Goal: Find specific page/section: Find specific page/section

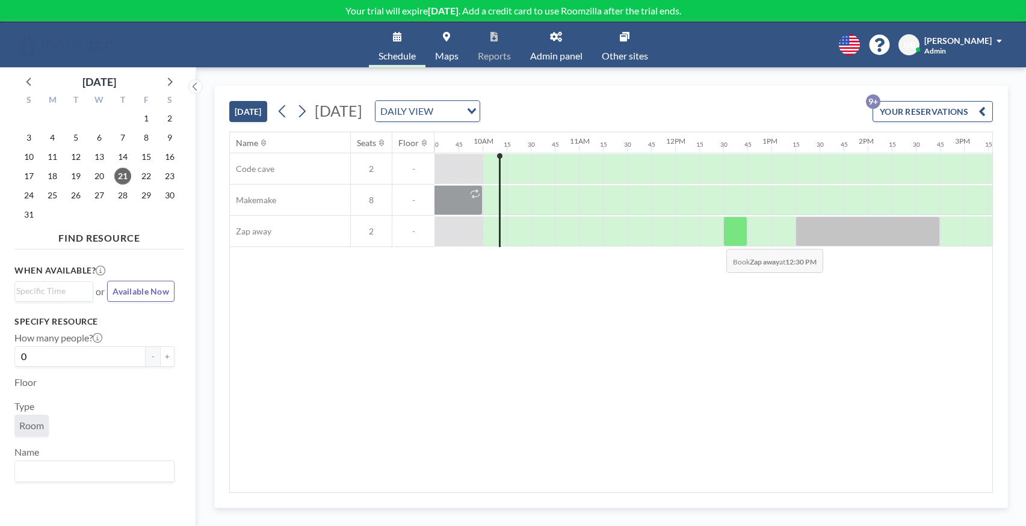
scroll to position [0, 939]
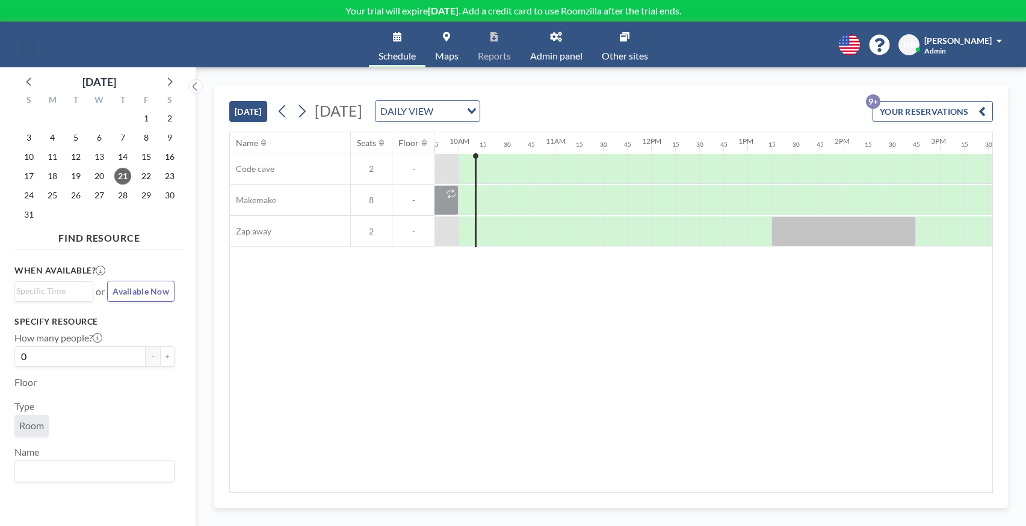
click at [550, 35] on icon at bounding box center [556, 37] width 12 height 10
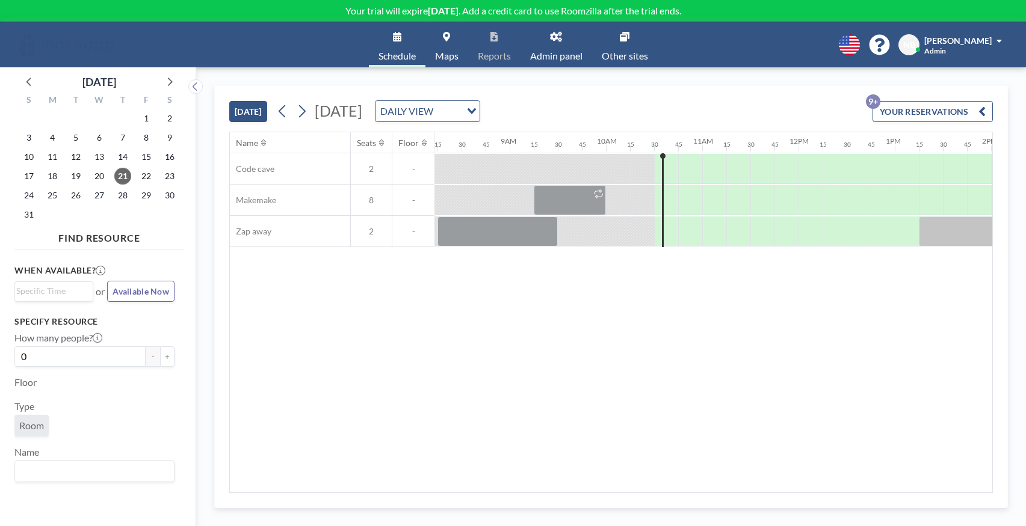
scroll to position [0, 987]
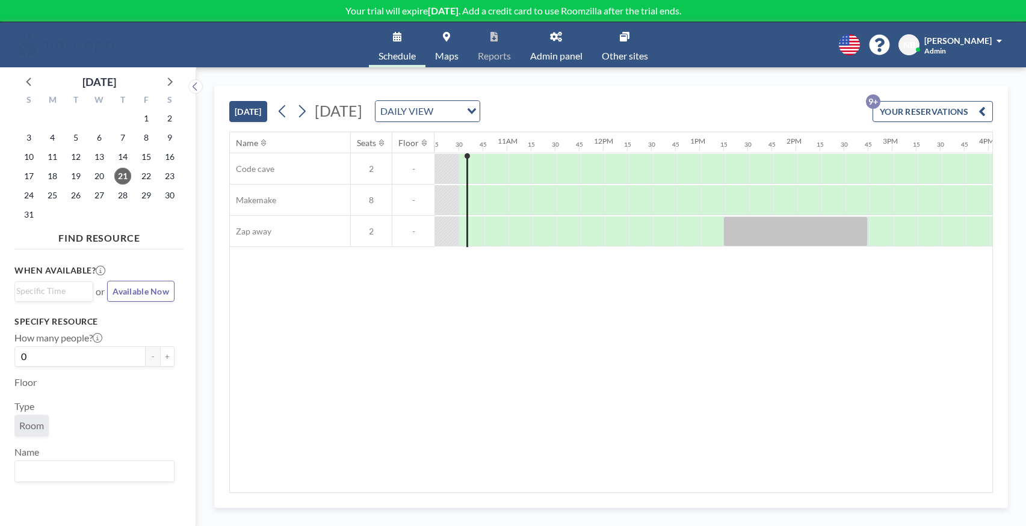
click at [552, 47] on link "Admin panel" at bounding box center [556, 44] width 72 height 45
